Goal: Task Accomplishment & Management: Check status

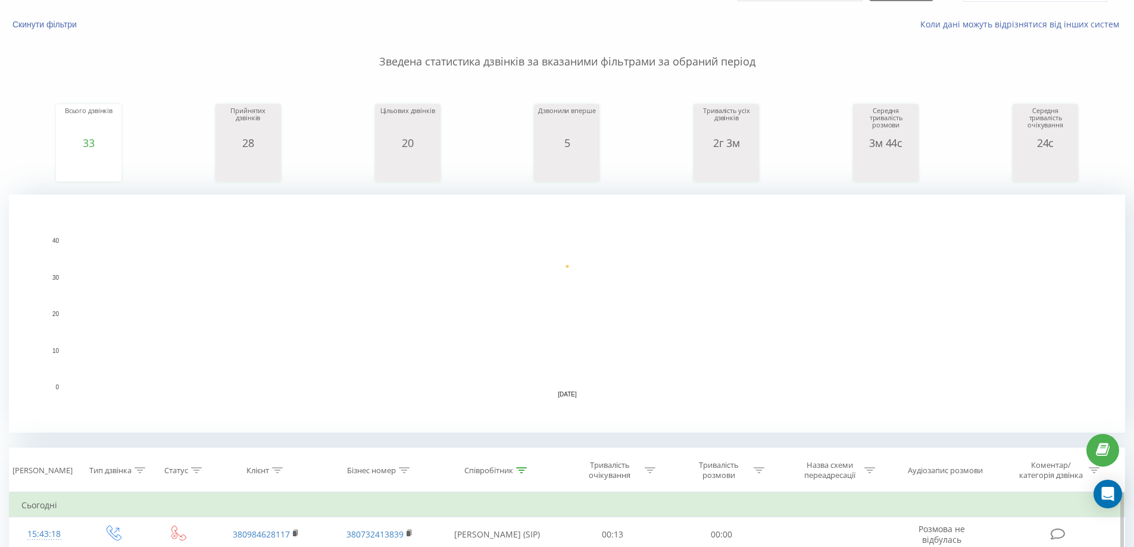
scroll to position [54, 0]
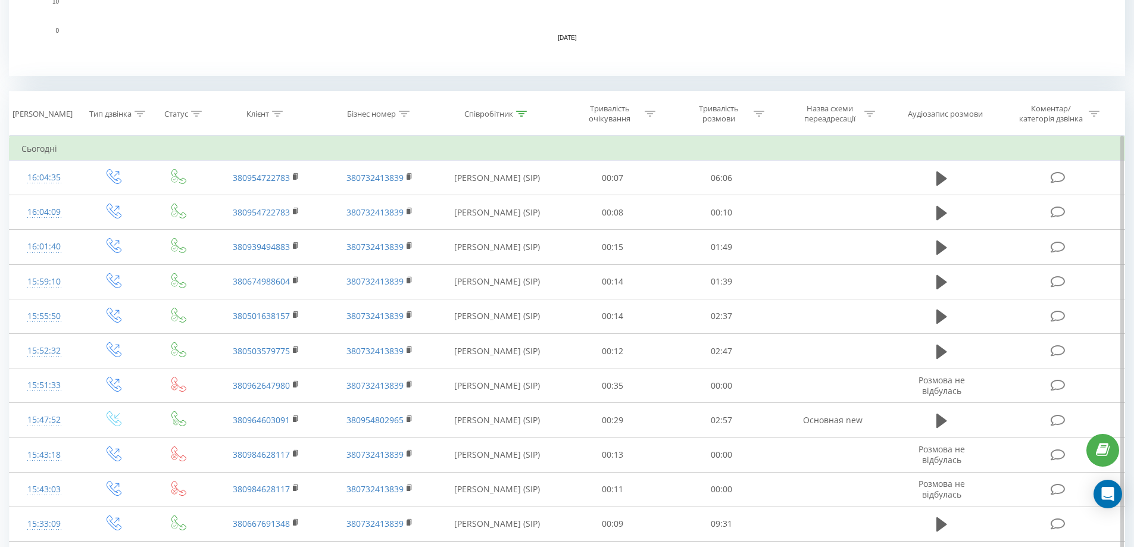
scroll to position [417, 0]
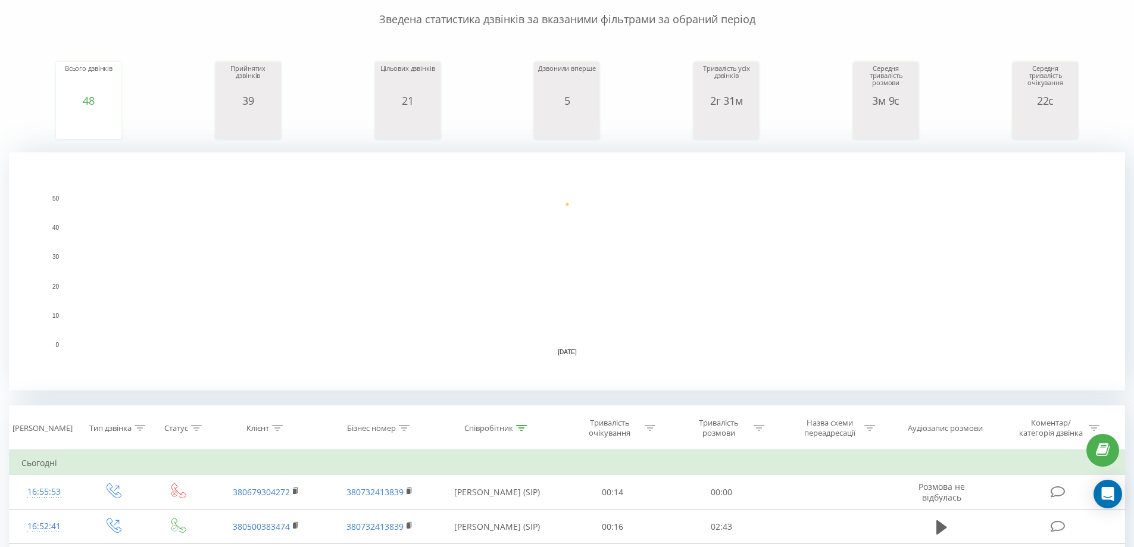
scroll to position [298, 0]
